Goal: Task Accomplishment & Management: Complete application form

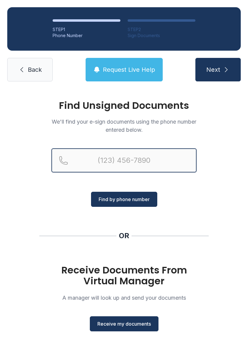
click at [95, 155] on input "Reservation phone number" at bounding box center [123, 161] width 145 height 24
type input "[PHONE_NUMBER]"
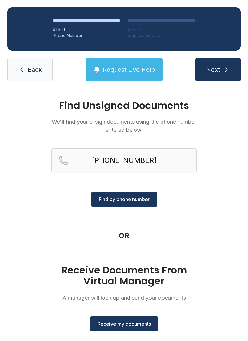
click at [129, 196] on span "Find by phone number" at bounding box center [123, 199] width 51 height 7
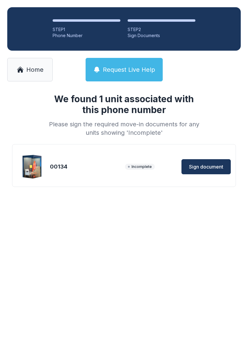
click at [38, 162] on img at bounding box center [32, 166] width 29 height 29
click at [133, 162] on div "Incomplete Sign document" at bounding box center [178, 166] width 106 height 15
click at [205, 165] on span "Sign document" at bounding box center [206, 166] width 34 height 7
click at [61, 162] on div "00134 Incomplete Sign document" at bounding box center [123, 167] width 213 height 30
click at [61, 164] on div "00134" at bounding box center [86, 167] width 72 height 8
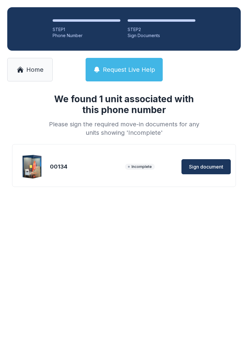
click at [209, 160] on button "Sign document" at bounding box center [205, 166] width 49 height 15
click at [207, 160] on button "Sign document" at bounding box center [205, 166] width 49 height 15
click at [27, 63] on link "Home" at bounding box center [29, 70] width 45 height 24
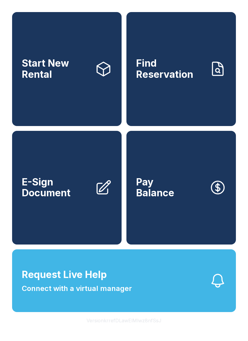
click at [71, 195] on span "E-Sign Document" at bounding box center [56, 188] width 68 height 22
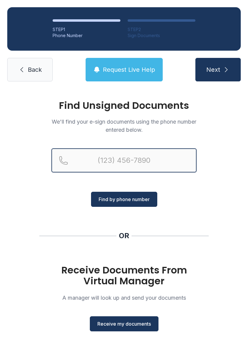
click at [102, 159] on input "Reservation phone number" at bounding box center [123, 161] width 145 height 24
type input "("
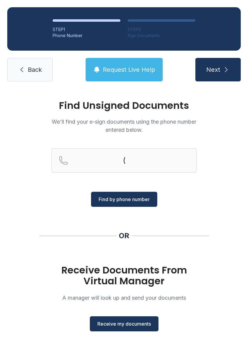
click at [31, 68] on span "Back" at bounding box center [35, 70] width 14 height 8
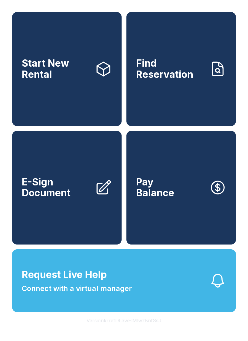
click at [61, 194] on span "E-Sign Document" at bounding box center [56, 188] width 68 height 22
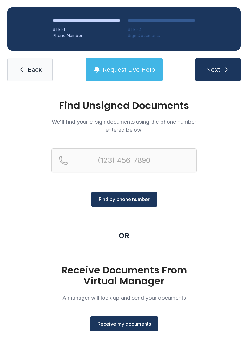
click at [121, 326] on span "Receive my documents" at bounding box center [123, 324] width 53 height 7
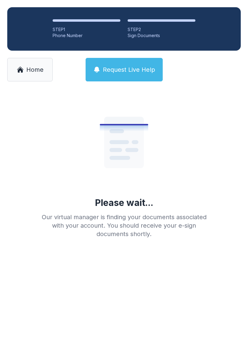
click at [29, 67] on span "Home" at bounding box center [34, 70] width 17 height 8
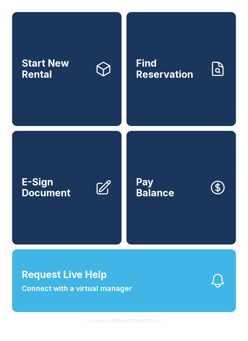
click at [66, 199] on span "E-Sign Document" at bounding box center [56, 188] width 68 height 22
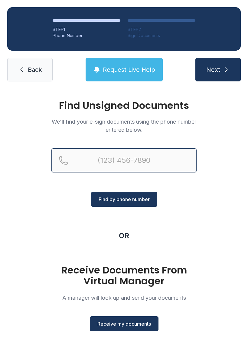
click at [111, 155] on input "Reservation phone number" at bounding box center [123, 161] width 145 height 24
type input "[PHONE_NUMBER]"
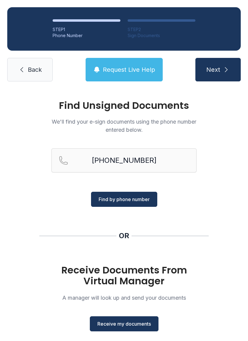
click at [125, 198] on span "Find by phone number" at bounding box center [123, 199] width 51 height 7
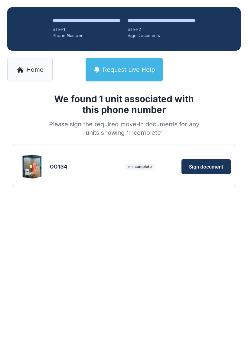
click at [203, 163] on button "Sign document" at bounding box center [205, 166] width 49 height 15
